Goal: Navigation & Orientation: Find specific page/section

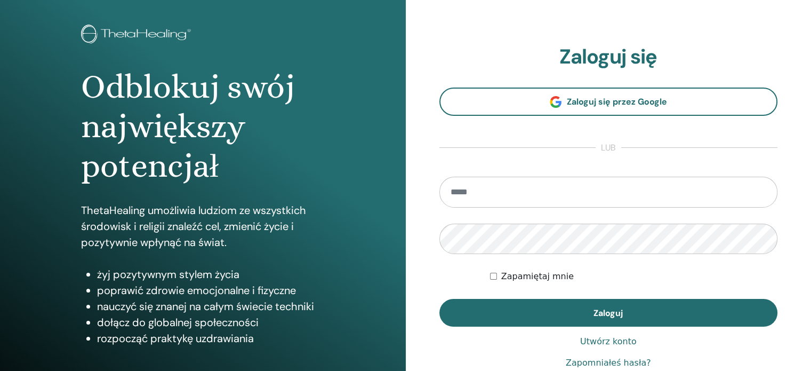
scroll to position [53, 0]
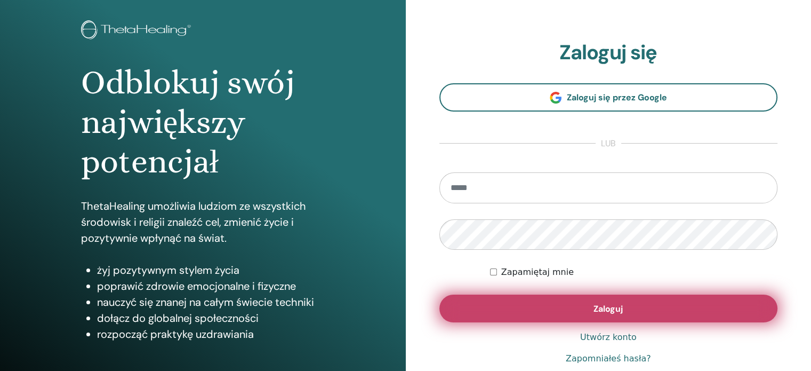
type input "**********"
click at [619, 305] on span "Zaloguj" at bounding box center [608, 308] width 29 height 11
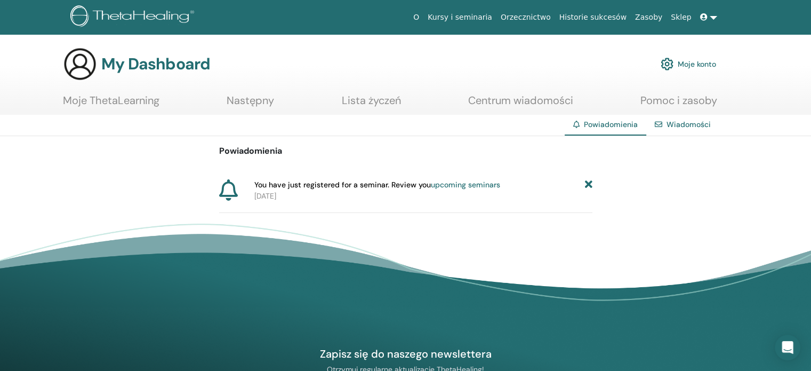
click at [586, 181] on icon at bounding box center [588, 184] width 7 height 11
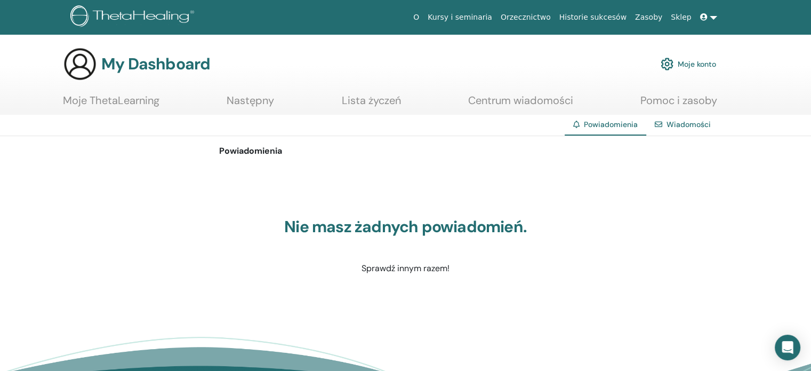
click at [117, 95] on link "Moje ThetaLearning" at bounding box center [111, 104] width 97 height 21
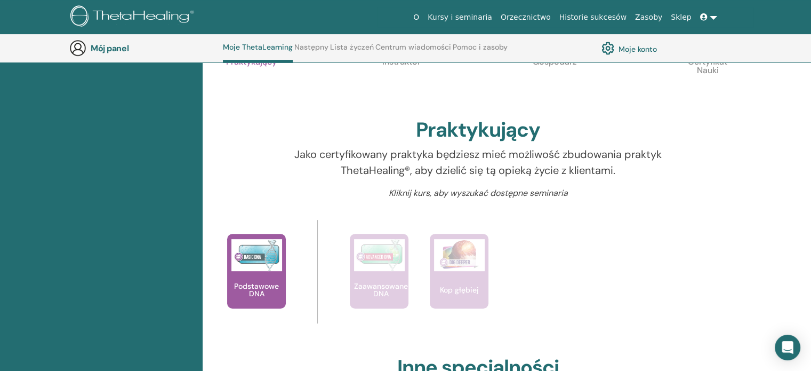
scroll to position [241, 0]
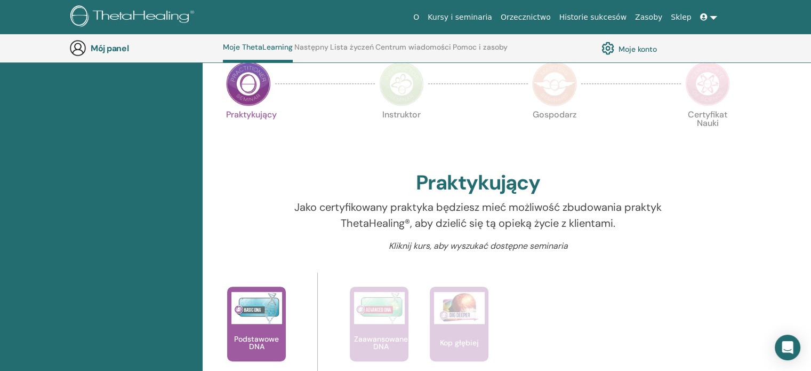
click at [646, 46] on font "Moje konto" at bounding box center [638, 49] width 38 height 10
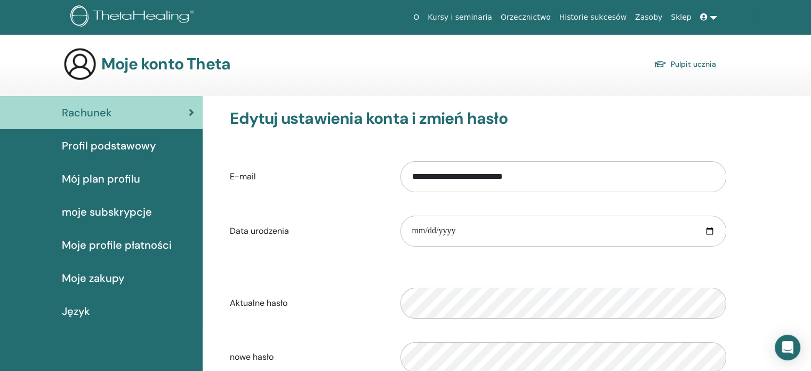
click at [138, 147] on span "Profil podstawowy" at bounding box center [109, 146] width 94 height 16
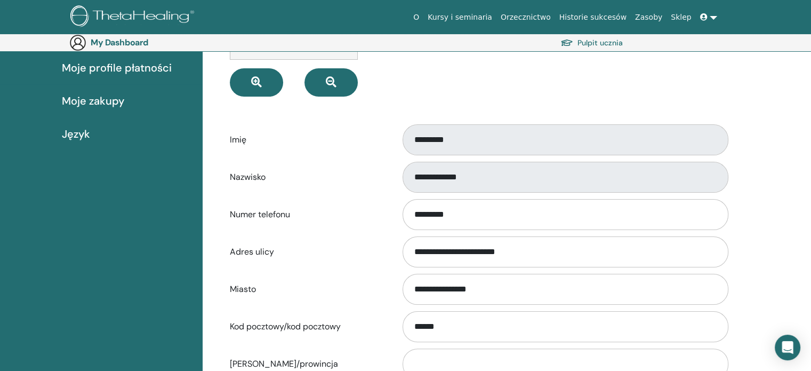
scroll to position [53, 0]
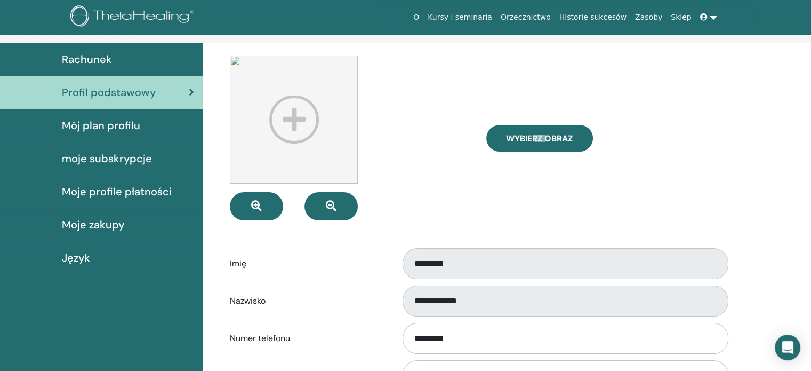
click at [76, 125] on span "Mój plan profilu" at bounding box center [101, 125] width 78 height 16
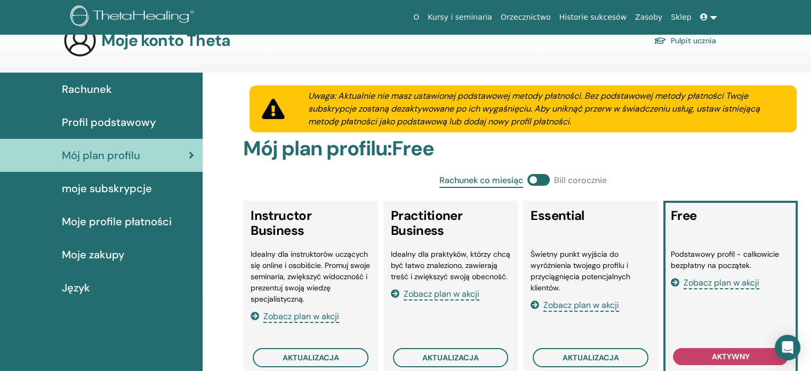
scroll to position [124, 0]
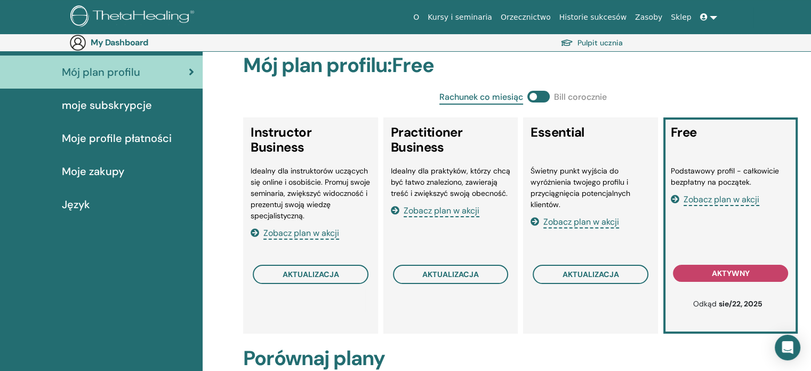
click at [108, 104] on span "moje subskrypcje" at bounding box center [107, 105] width 90 height 16
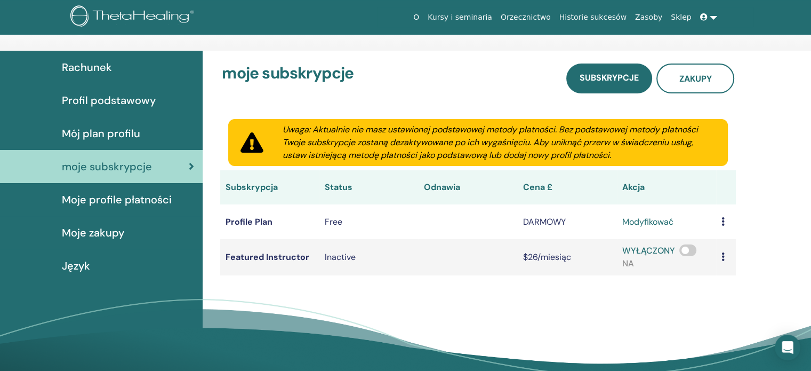
scroll to position [53, 0]
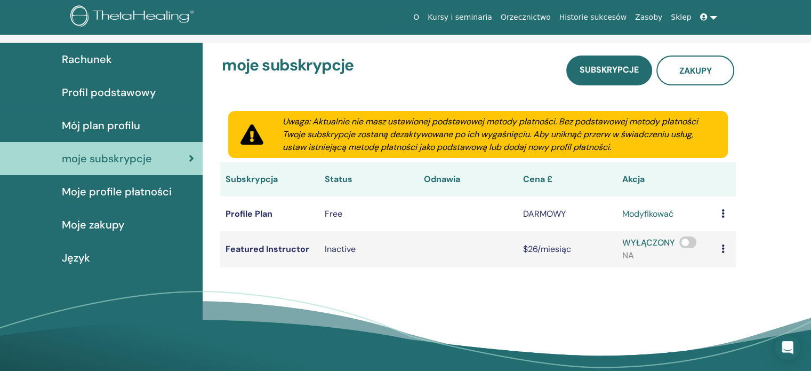
click at [117, 223] on span "Moje zakupy" at bounding box center [93, 225] width 62 height 16
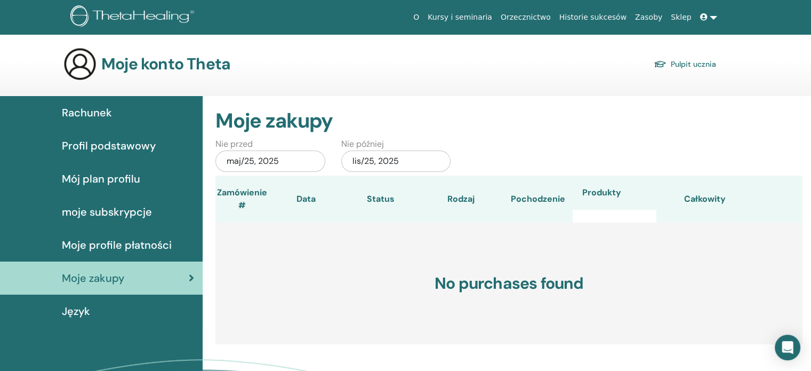
click at [141, 111] on div "Rachunek" at bounding box center [102, 113] width 186 height 16
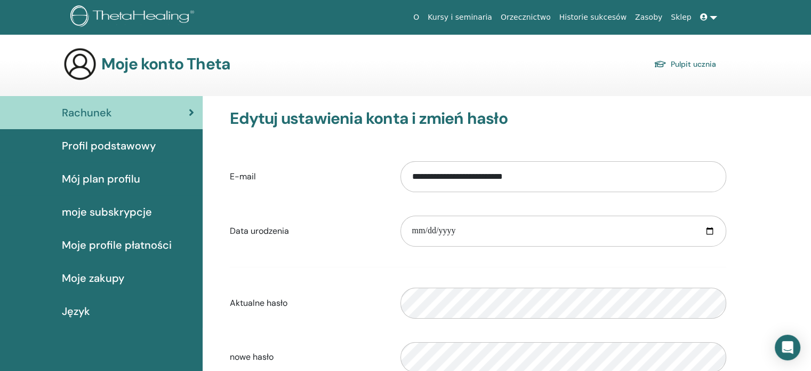
click at [495, 20] on link "Kursy i seminaria" at bounding box center [459, 17] width 73 height 20
